Goal: Find specific page/section: Find specific page/section

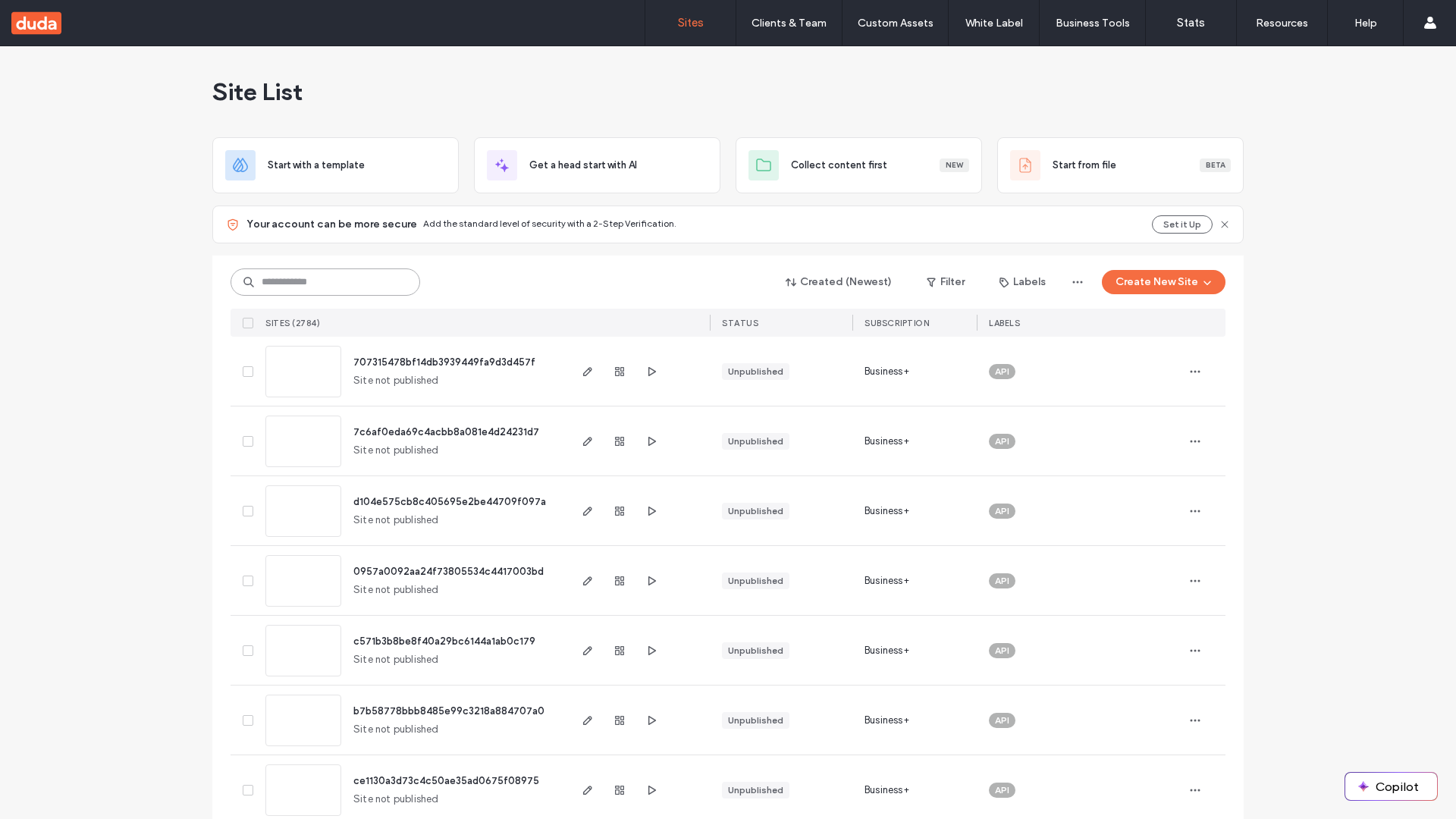
click at [325, 282] on input at bounding box center [325, 281] width 190 height 27
type input "**********"
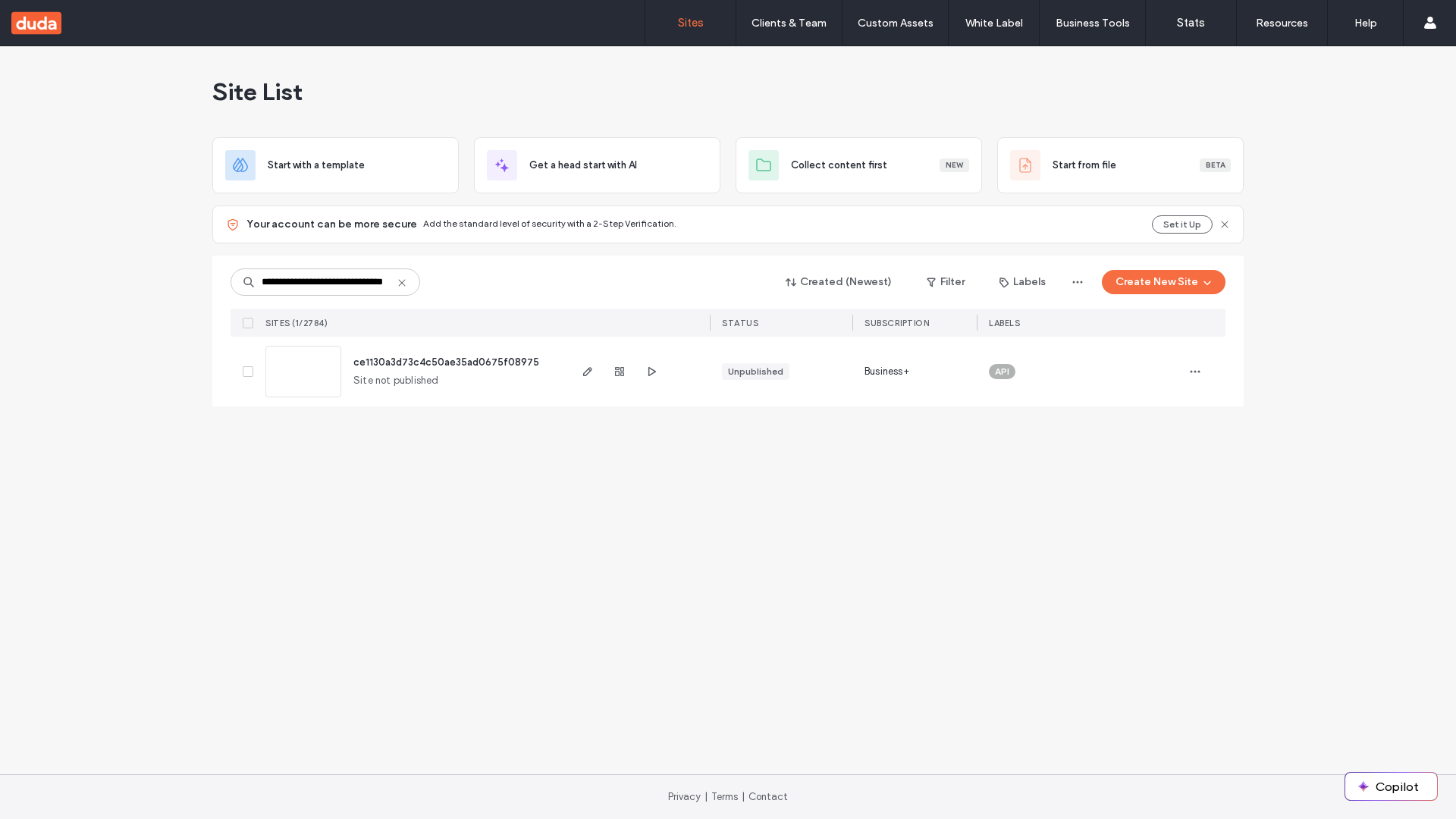
click at [446, 362] on span "ce1130a3d73c4c50ae35ad0675f08975" at bounding box center [445, 362] width 185 height 11
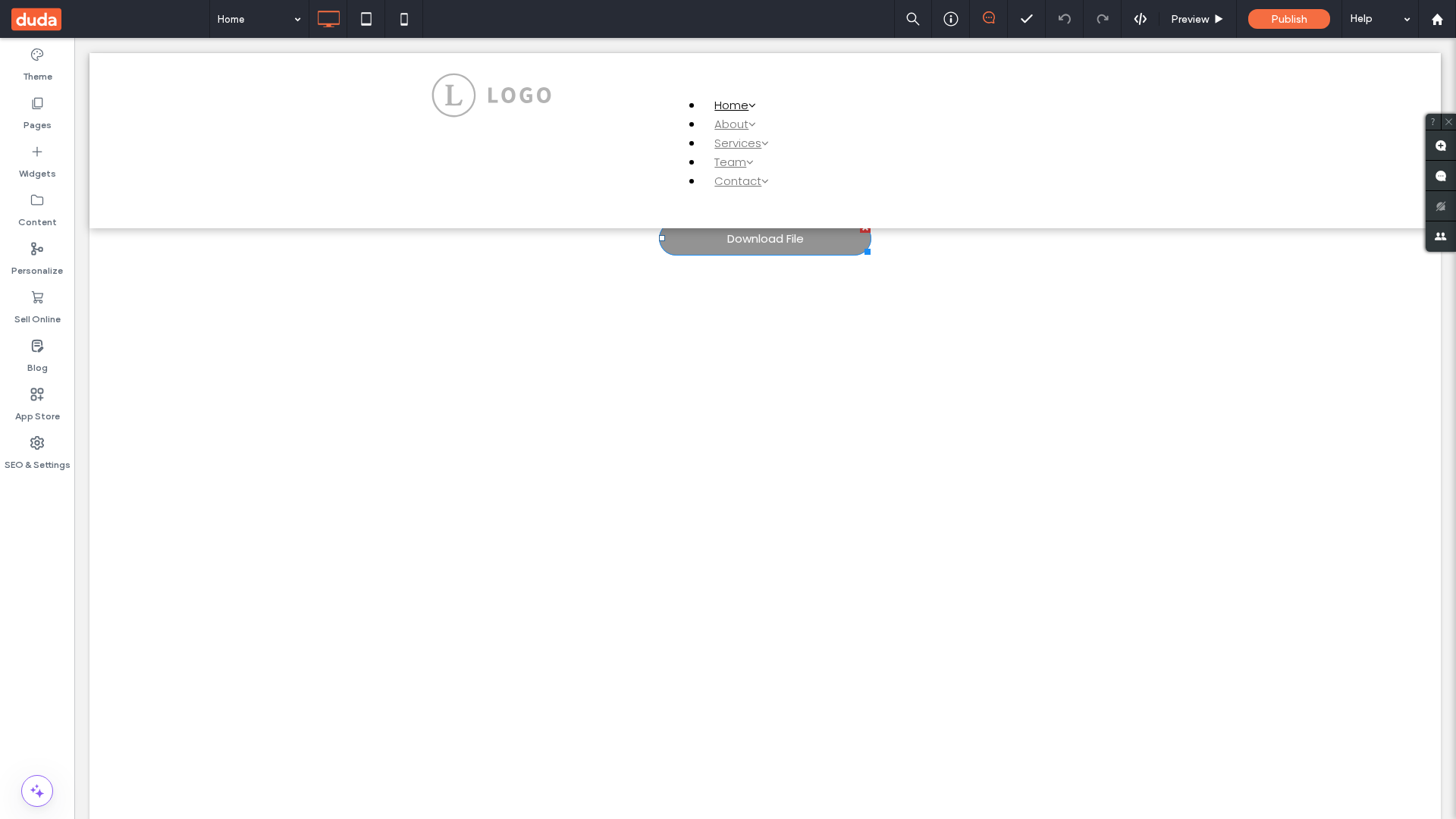
click at [765, 237] on span "Download File" at bounding box center [765, 238] width 76 height 33
